Goal: Information Seeking & Learning: Find specific page/section

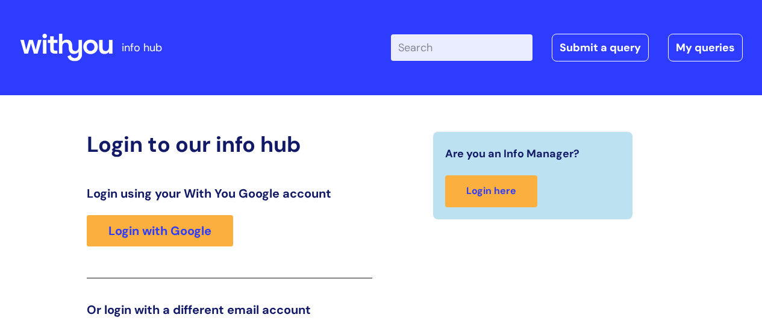
scroll to position [184, 0]
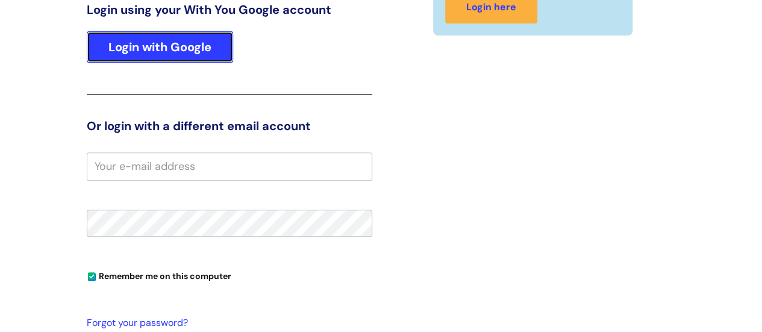
click at [188, 43] on link "Login with Google" at bounding box center [160, 46] width 146 height 31
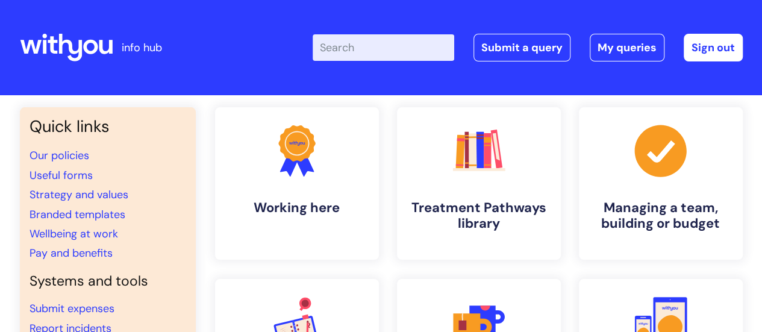
scroll to position [60, 0]
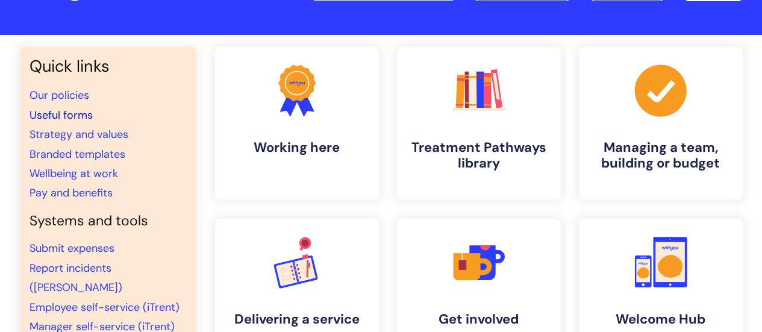
click at [66, 111] on link "Useful forms" at bounding box center [61, 115] width 63 height 14
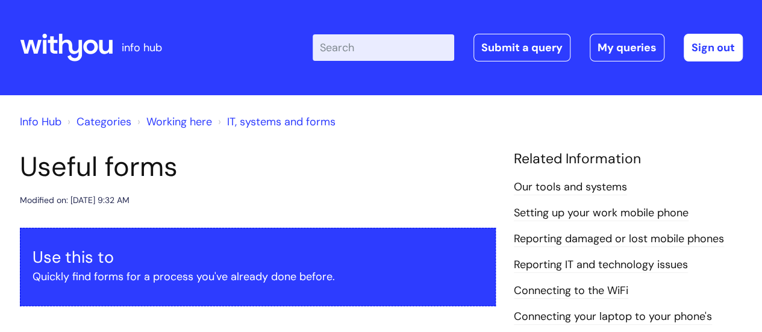
click at [346, 48] on input "Enter your search term here..." at bounding box center [384, 47] width 142 height 27
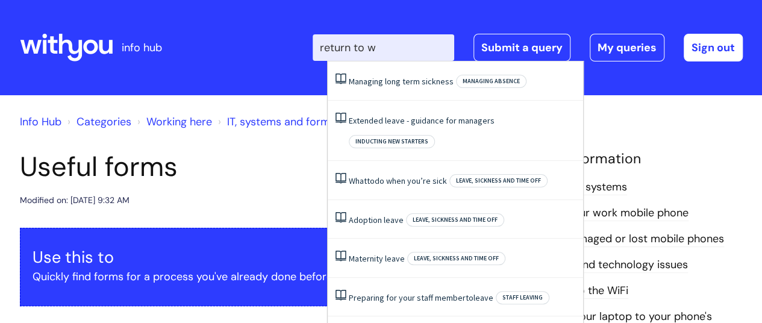
type input "return to wo"
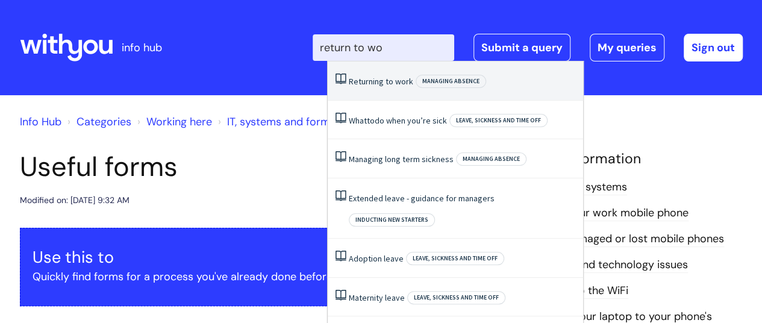
click at [396, 83] on span "work" at bounding box center [404, 81] width 18 height 11
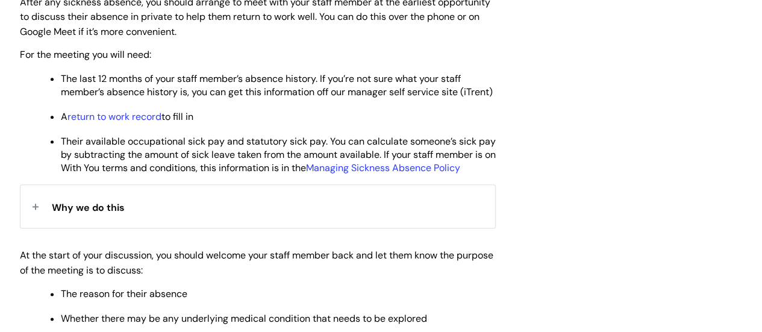
scroll to position [663, 0]
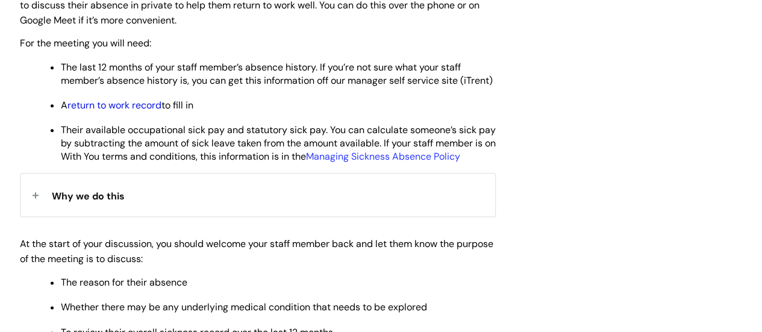
click at [112, 111] on link "return to work record" at bounding box center [114, 105] width 94 height 13
